Goal: Find specific page/section: Find specific page/section

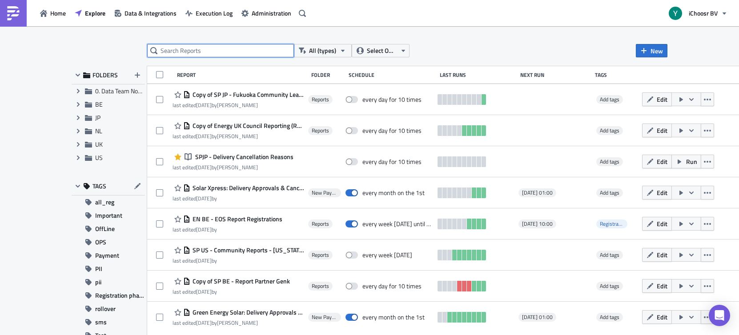
click at [229, 53] on input "text" at bounding box center [220, 50] width 147 height 13
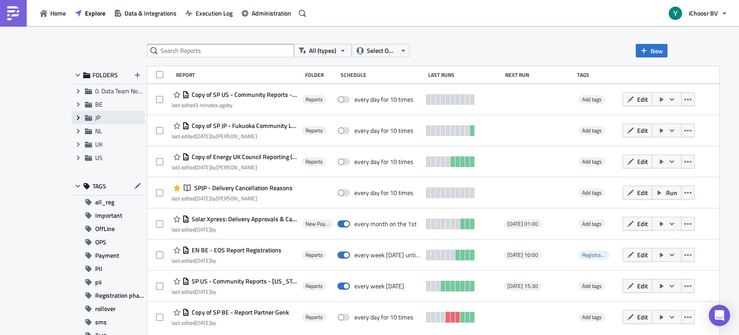
click at [77, 116] on icon at bounding box center [78, 118] width 3 height 4
click at [96, 116] on span "JP" at bounding box center [97, 117] width 5 height 9
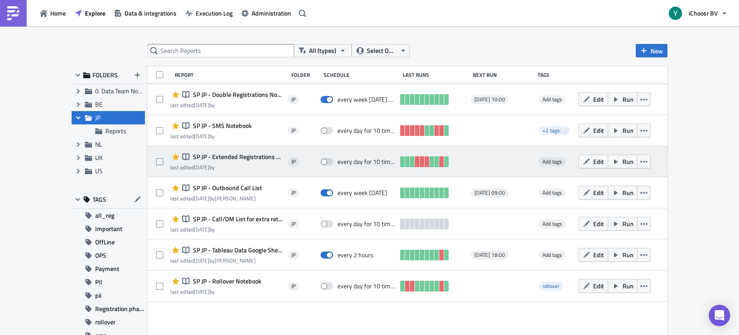
click at [253, 157] on span "SP JP - Extended Registrations export" at bounding box center [237, 157] width 92 height 8
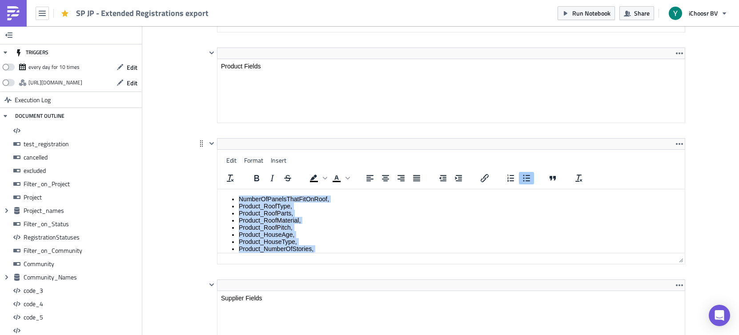
drag, startPoint x: 283, startPoint y: 220, endPoint x: 301, endPoint y: 201, distance: 27.0
click at [229, 189] on html "NumberOfPanelsThatFitOnRoof, Product_RoofType, Product_RoofParts, Product_RoofM…" at bounding box center [450, 295] width 467 height 212
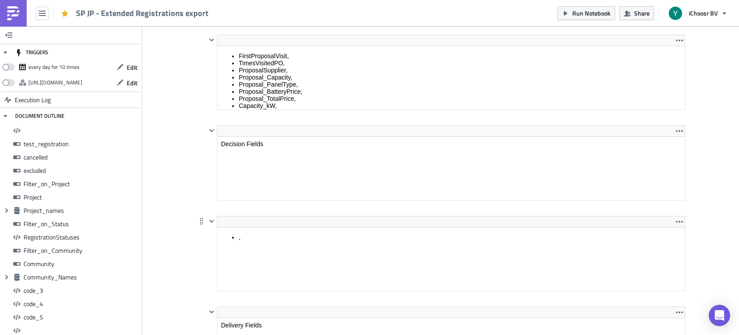
scroll to position [4881, 0]
click at [289, 230] on html "," at bounding box center [450, 240] width 467 height 20
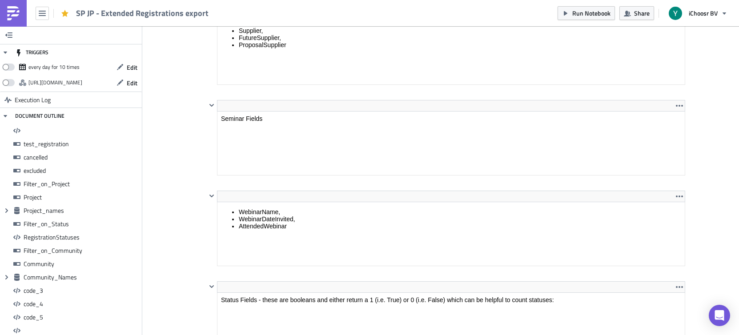
scroll to position [5817, 0]
